Goal: Connect with others: Connect with others

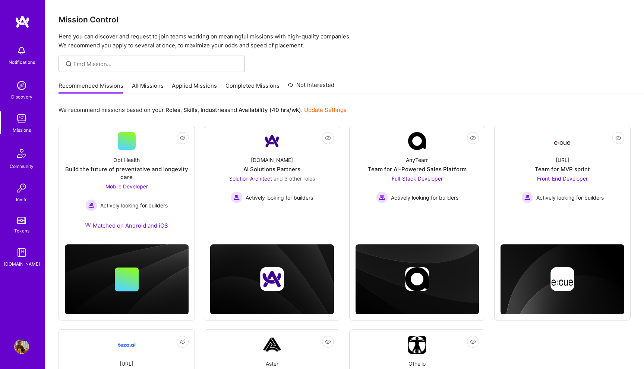
click at [452, 40] on p "Here you can discover and request to join teams working on meaningful missions …" at bounding box center [345, 41] width 572 height 18
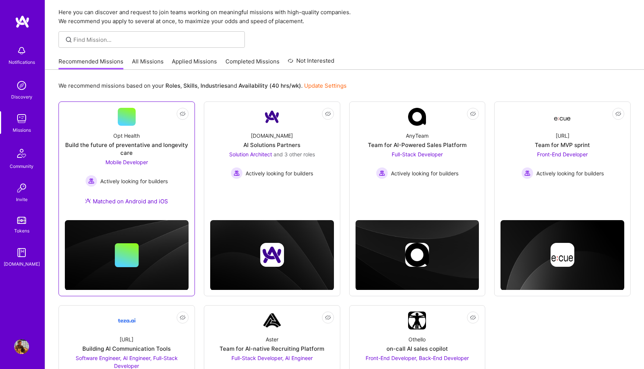
scroll to position [25, 0]
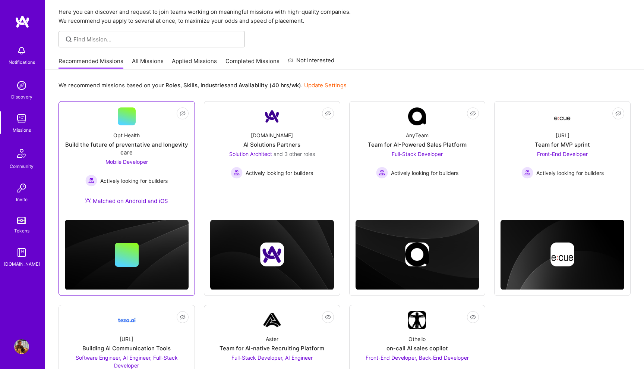
click at [133, 142] on div "Build the future of preventative and longevity care" at bounding box center [127, 149] width 124 height 16
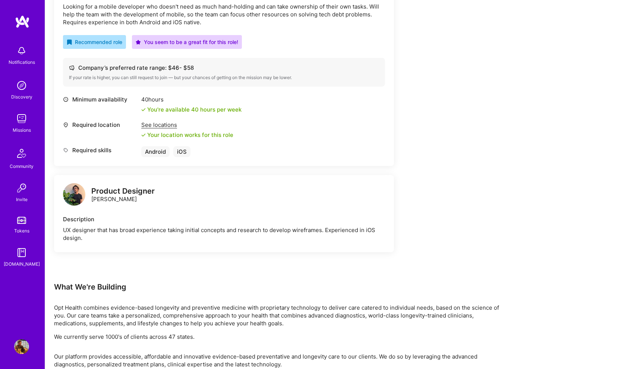
scroll to position [312, 0]
